Goal: Task Accomplishment & Management: Manage account settings

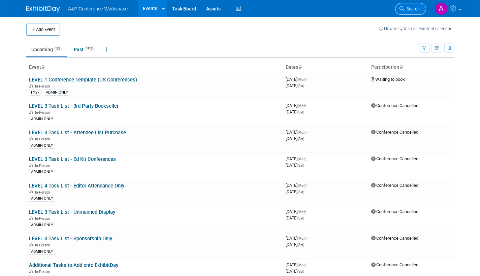
click at [412, 11] on span "Search" at bounding box center [411, 8] width 15 height 5
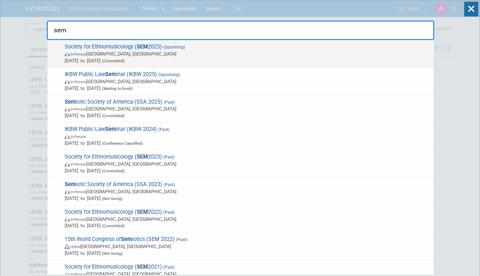
type input "sem"
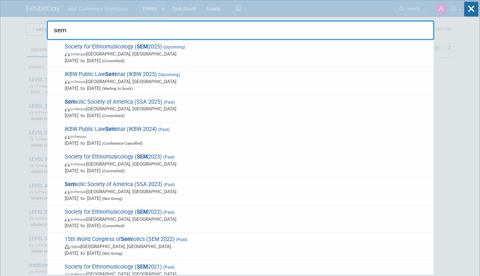
click at [158, 54] on span "In-Person Atlanta, GA" at bounding box center [247, 53] width 365 height 7
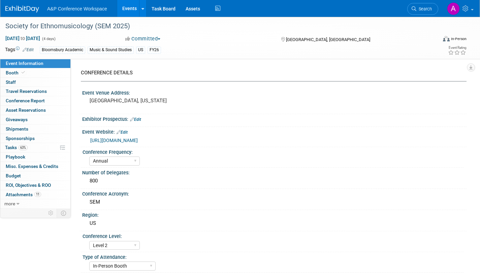
select select "Annual"
select select "Level 2"
select select "In-Person Booth"
select select "Music & Sound Studies"
select select "Bloomsbury Academic"
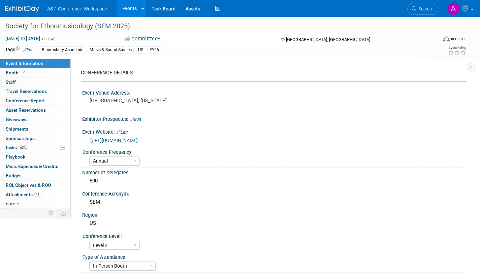
select select "[PERSON_NAME]"
select select "Brand/Subject Presence​"
click at [419, 10] on span "Search" at bounding box center [423, 8] width 15 height 5
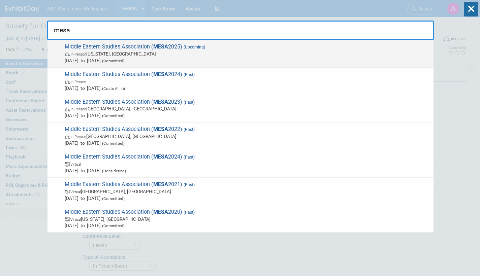
type input "mesa"
drag, startPoint x: 96, startPoint y: 54, endPoint x: 117, endPoint y: 56, distance: 21.0
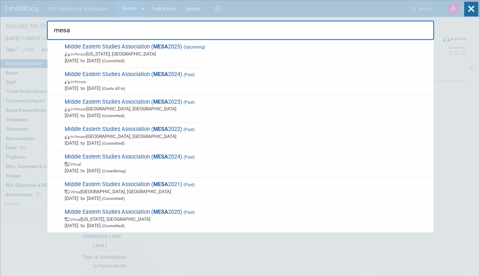
click at [97, 54] on span "In-Person Washington, DC" at bounding box center [247, 53] width 365 height 7
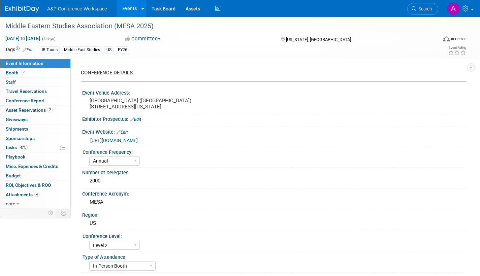
select select "Annual"
select select "Level 2"
select select "In-Person Booth"
select select "Middle East Studies"
select select "I.B.Tauris"
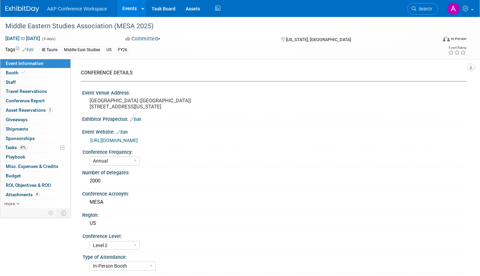
select select "[PERSON_NAME]"
select select "Networking/Commissioning"
click at [9, 148] on span "Tasks 47%" at bounding box center [16, 147] width 23 height 5
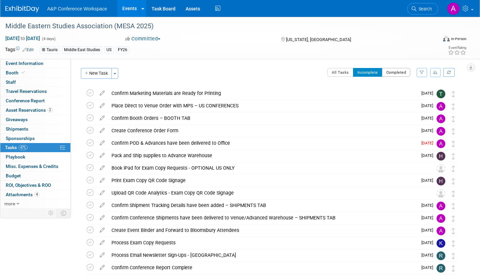
click at [401, 72] on button "Completed" at bounding box center [396, 72] width 29 height 9
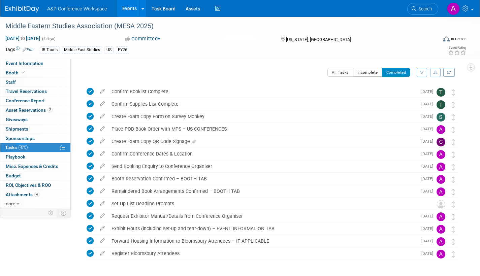
click at [360, 71] on button "Incomplete" at bounding box center [367, 72] width 29 height 9
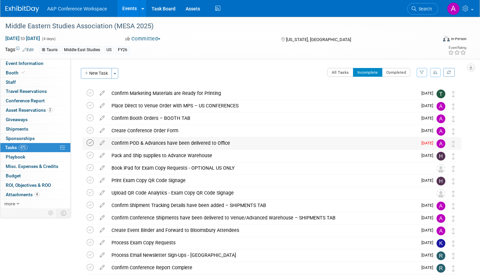
click at [90, 144] on icon at bounding box center [90, 142] width 7 height 7
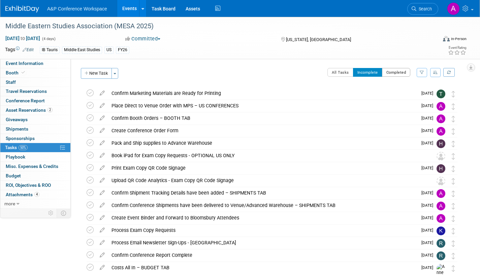
click at [396, 73] on button "Completed" at bounding box center [396, 72] width 29 height 9
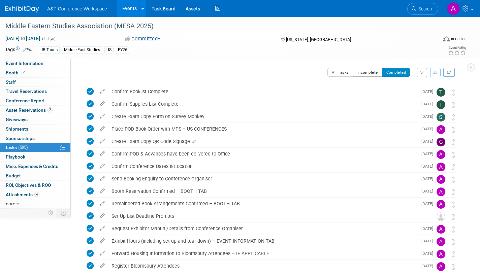
click at [361, 72] on button "Incomplete" at bounding box center [367, 72] width 29 height 9
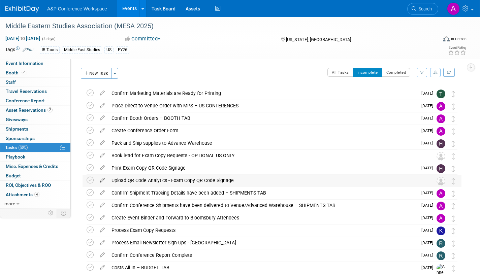
click at [101, 180] on icon at bounding box center [102, 179] width 12 height 8
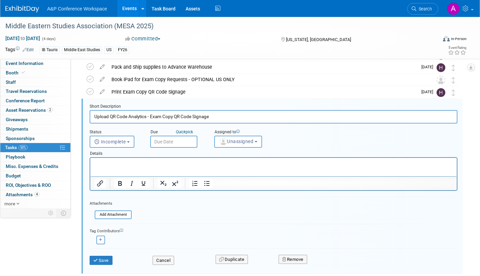
click at [190, 143] on input "text" at bounding box center [173, 142] width 47 height 12
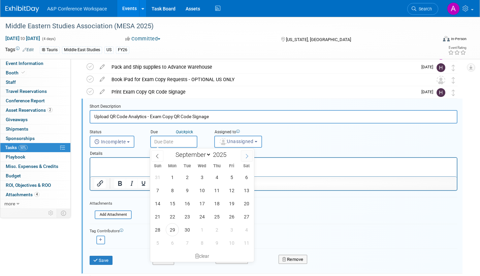
click at [247, 156] on icon at bounding box center [247, 156] width 2 height 4
click at [247, 157] on icon at bounding box center [246, 156] width 5 height 5
select select "11"
drag, startPoint x: 185, startPoint y: 190, endPoint x: 202, endPoint y: 178, distance: 20.4
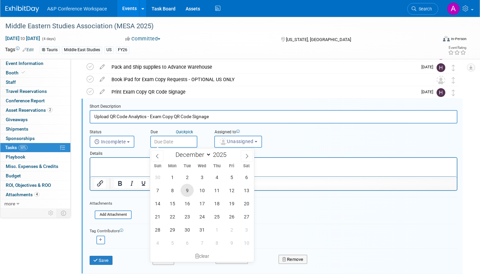
click at [185, 190] on span "9" at bounding box center [186, 190] width 13 height 13
type input "Dec 9, 2025"
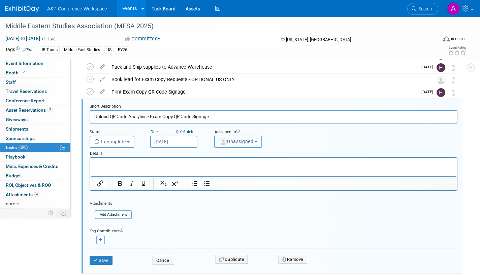
drag, startPoint x: 233, startPoint y: 143, endPoint x: 234, endPoint y: 148, distance: 4.8
click at [233, 143] on span "Unassigned" at bounding box center [236, 141] width 34 height 5
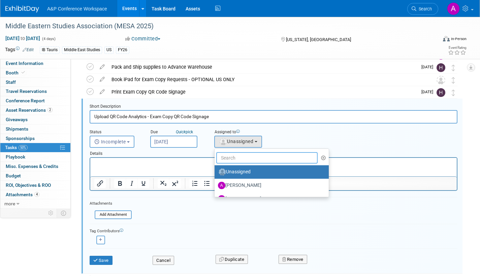
click at [233, 161] on input "text" at bounding box center [266, 157] width 101 height 11
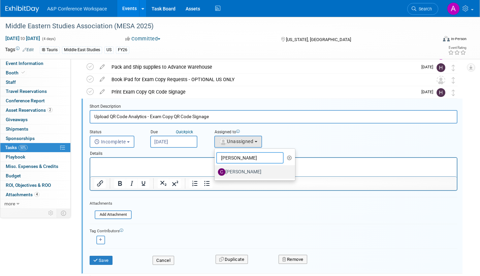
type input "christine"
click at [241, 173] on label "[PERSON_NAME]" at bounding box center [253, 172] width 70 height 11
click at [215, 173] on input "[PERSON_NAME]" at bounding box center [213, 171] width 4 height 4
select select "1a58e6ac-2dfa-429d-b54a-9dc2e557f424"
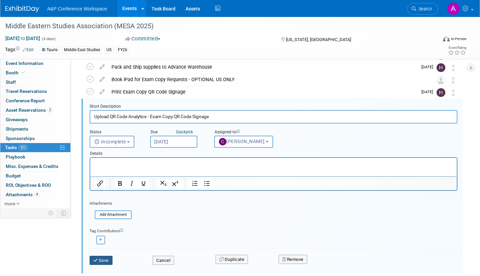
click at [103, 263] on button "Save" at bounding box center [101, 260] width 23 height 9
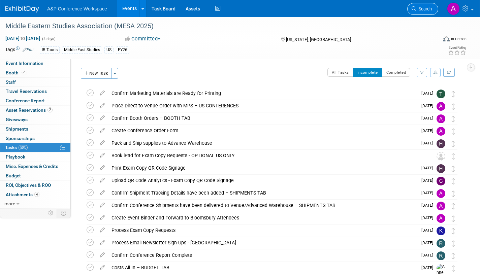
click at [429, 9] on span "Search" at bounding box center [423, 8] width 15 height 5
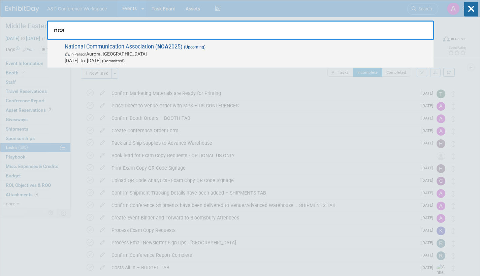
type input "nca"
click at [211, 49] on span "National Communication Association ( NCA 2025) (Upcoming) In-Person Aurora, CO …" at bounding box center [246, 53] width 367 height 21
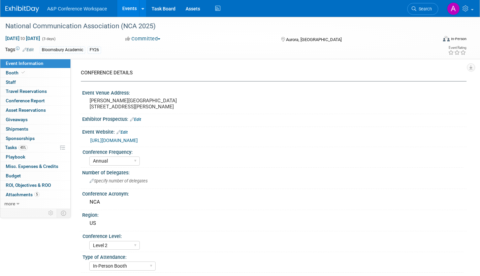
select select "Annual"
select select "Level 2"
select select "In-Person Booth"
select select "Communication"
select select "Bloomsbury Academic"
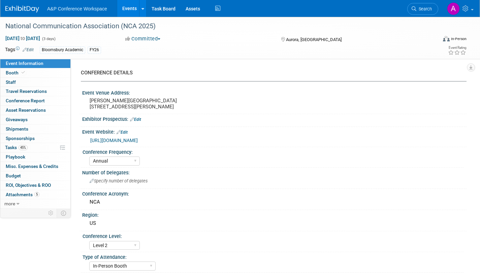
select select "[PERSON_NAME]"
select select "Networking/Commissioning"
click at [1, 147] on link "45% Tasks 45%" at bounding box center [35, 147] width 70 height 9
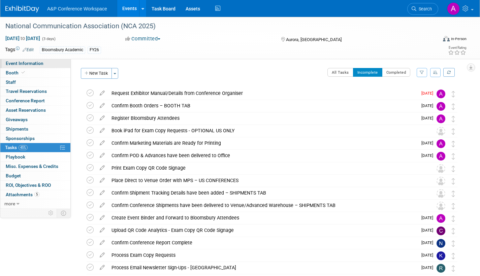
click at [39, 63] on span "Event Information" at bounding box center [25, 63] width 38 height 5
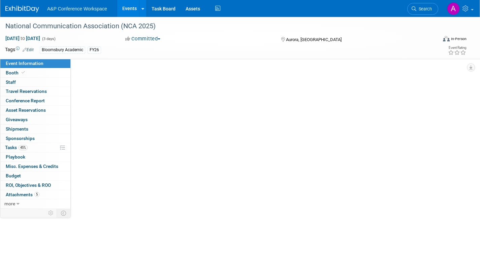
select select "Annual"
select select "Level 2"
select select "In-Person Booth"
select select "Communication"
select select "Bloomsbury Academic"
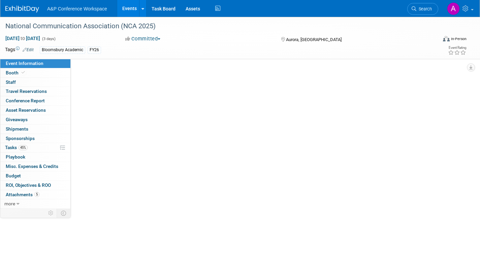
select select "[PERSON_NAME]"
select select "Networking/Commissioning"
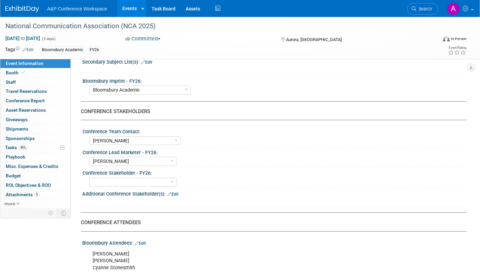
scroll to position [269, 0]
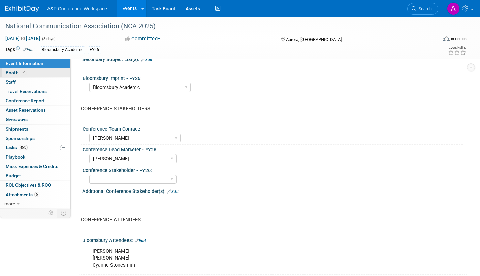
click at [13, 73] on span "Booth" at bounding box center [16, 72] width 21 height 5
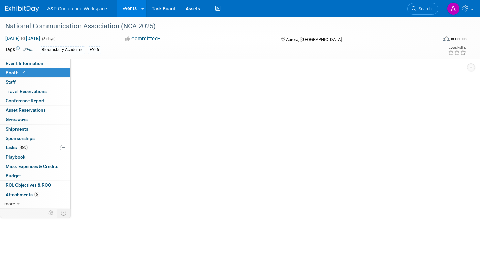
scroll to position [0, 0]
select select "RLKP"
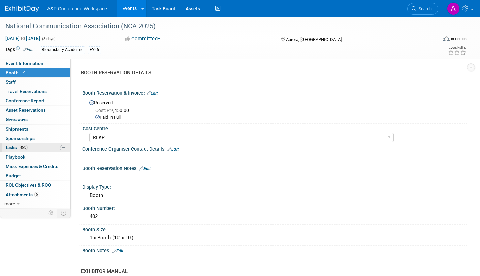
click at [10, 147] on span "Tasks 45%" at bounding box center [16, 147] width 23 height 5
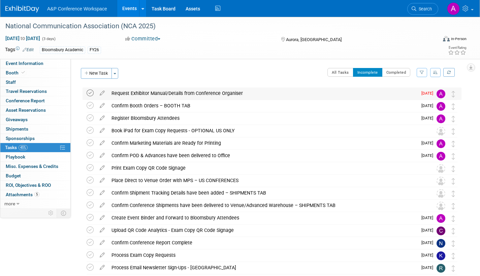
click at [91, 93] on icon at bounding box center [90, 93] width 7 height 7
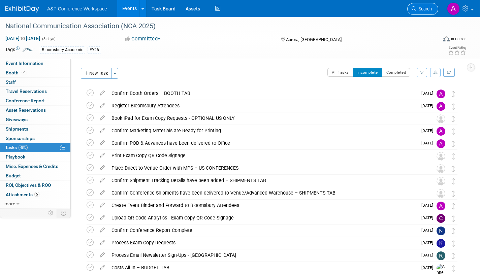
click at [420, 10] on span "Search" at bounding box center [423, 8] width 15 height 5
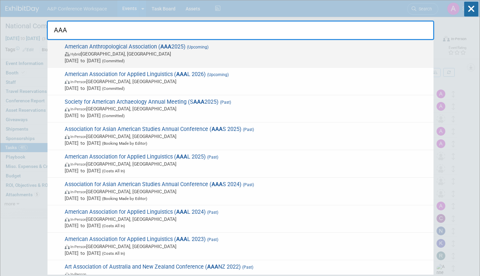
type input "AAA"
click at [202, 58] on span "Nov 20, 2025 to Nov 24, 2025 (Committed)" at bounding box center [247, 60] width 365 height 7
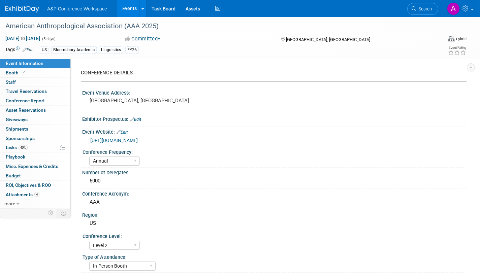
select select "Annual"
select select "Level 2"
select select "In-Person Booth"
select select "Anthropology"
select select "Bloomsbury Academic"
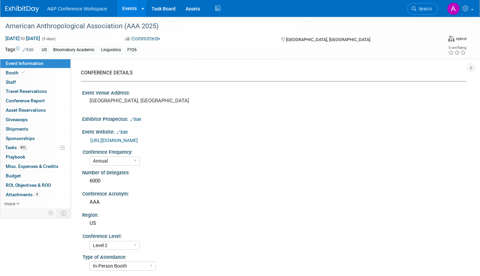
select select "[PERSON_NAME]"
select select "Networking/Commissioning"
click at [9, 147] on span "Tasks 40%" at bounding box center [16, 147] width 23 height 5
